Goal: Ask a question: Seek information or help from site administrators or community

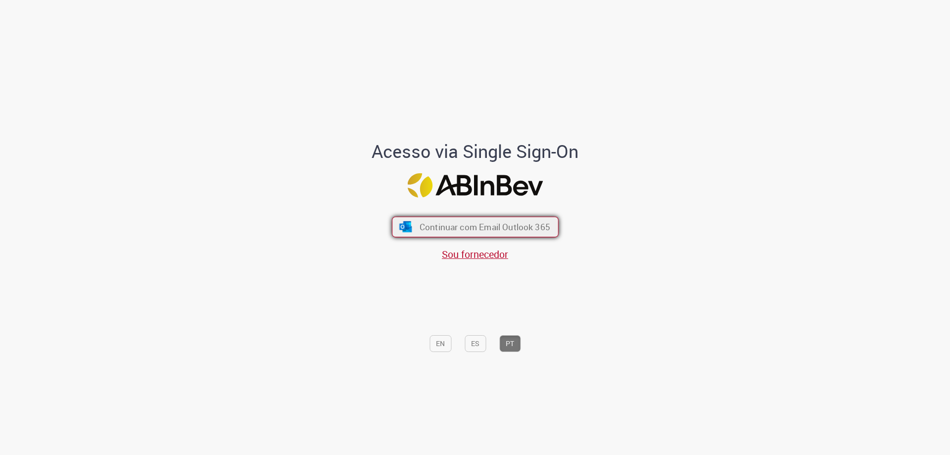
click at [437, 225] on span "Continuar com Email Outlook 365" at bounding box center [484, 226] width 131 height 11
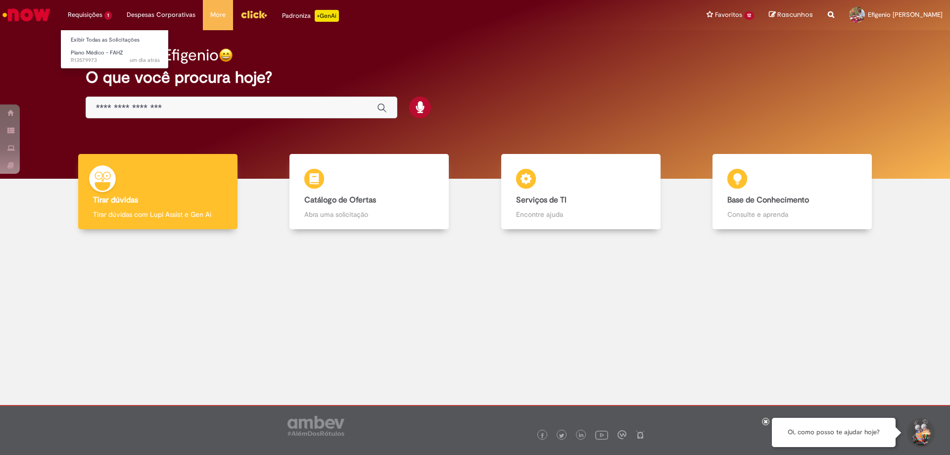
click at [77, 16] on li "Requisições 1 Exibir Todas as Solicitações Plano Médico - FAHZ um dia atrás um …" at bounding box center [89, 15] width 59 height 30
click at [84, 39] on link "Exibir Todas as Solicitações" at bounding box center [115, 40] width 109 height 11
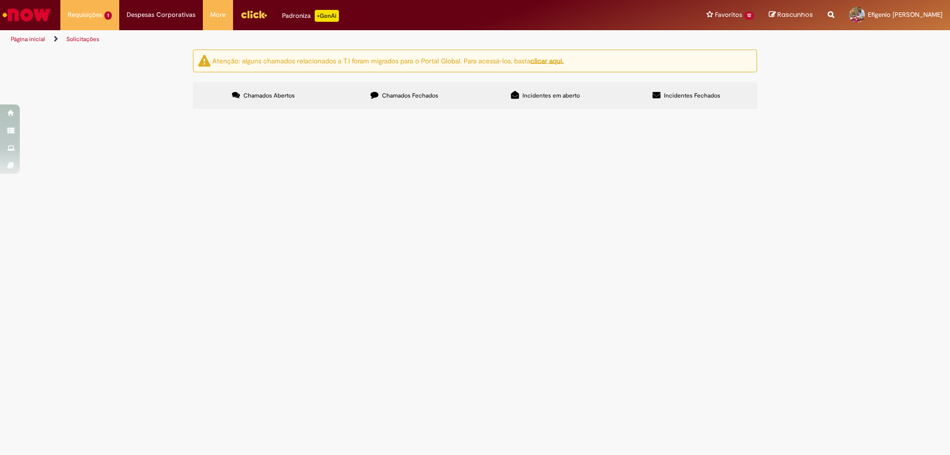
click at [0, 0] on span "Bom dia, meu filho foi diagnosticado ontem com TEA e a neuropediatra solicitou …" at bounding box center [0, 0] width 0 height 0
